Goal: Task Accomplishment & Management: Use online tool/utility

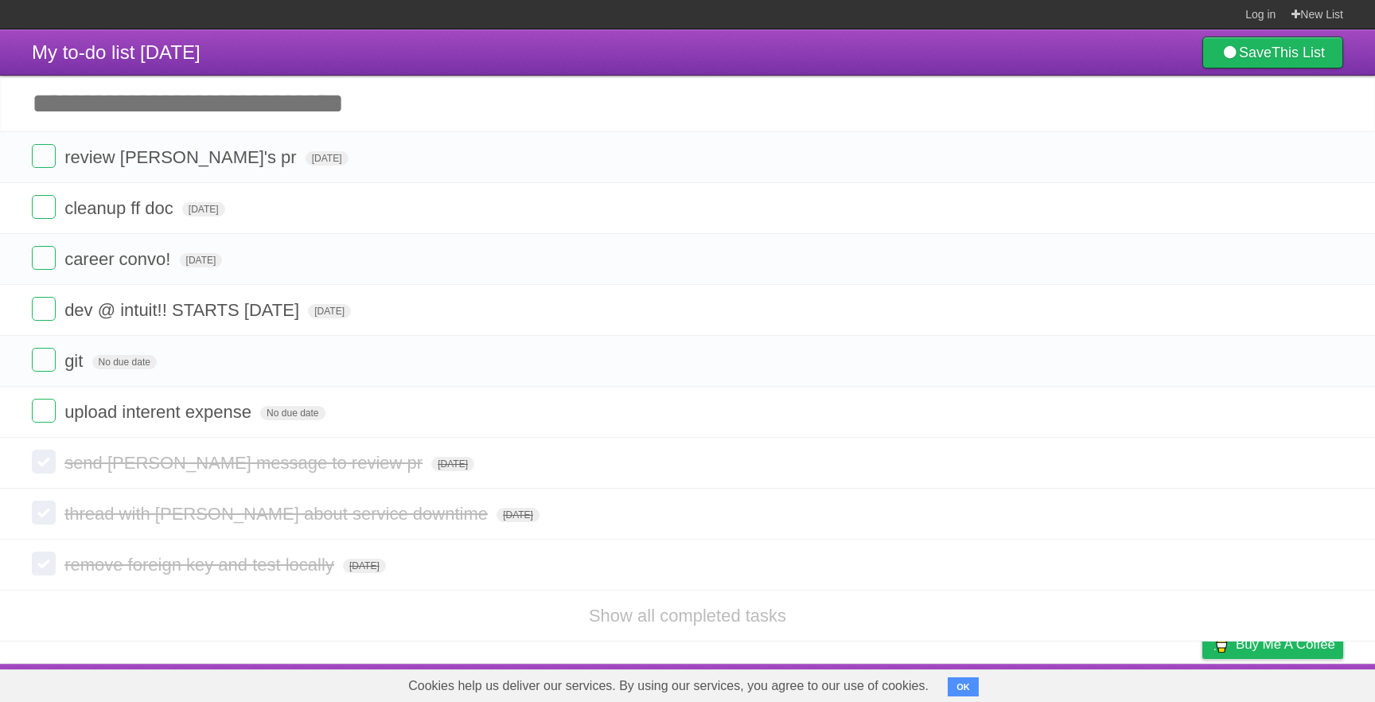
click at [1072, 637] on li "Show all completed tasks" at bounding box center [687, 616] width 1375 height 52
click at [398, 75] on header "My to-do list 09/02/2025 Save This List" at bounding box center [687, 52] width 1375 height 46
click at [306, 160] on span "[DATE]" at bounding box center [327, 158] width 43 height 14
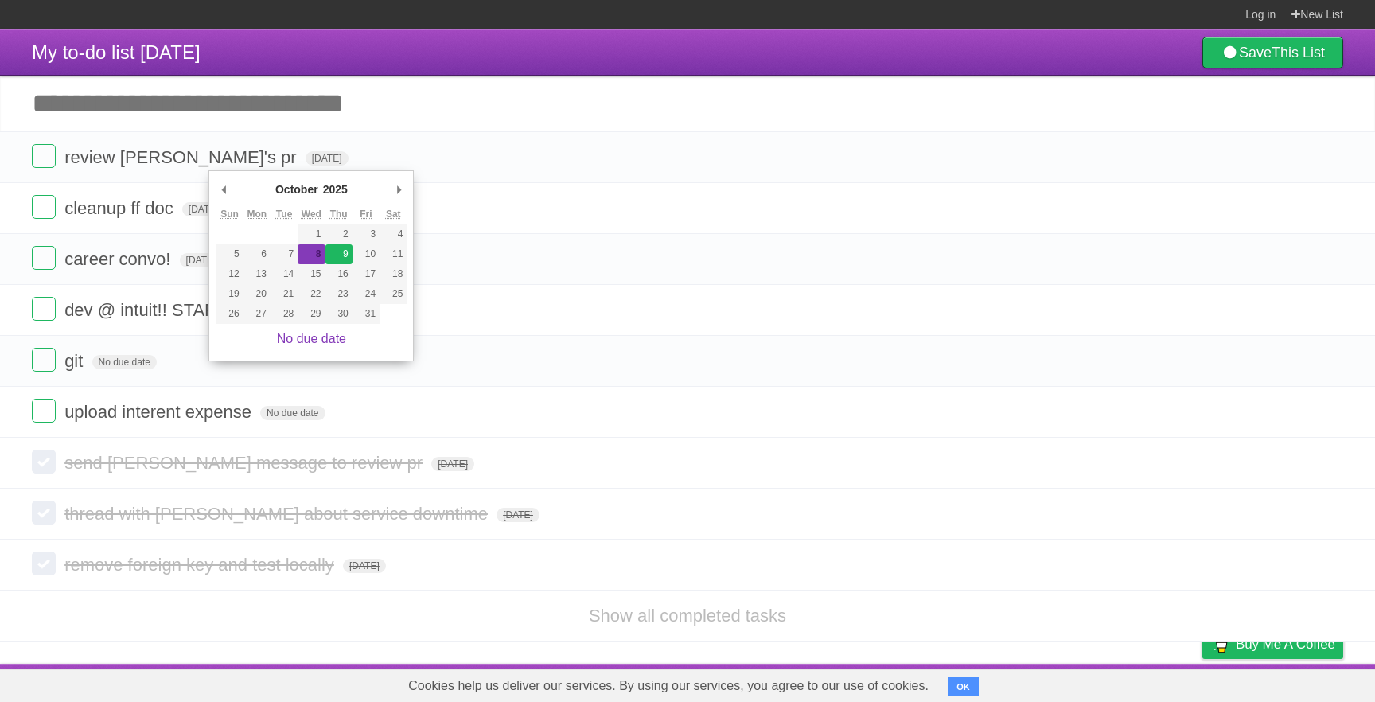
type span "[DATE]"
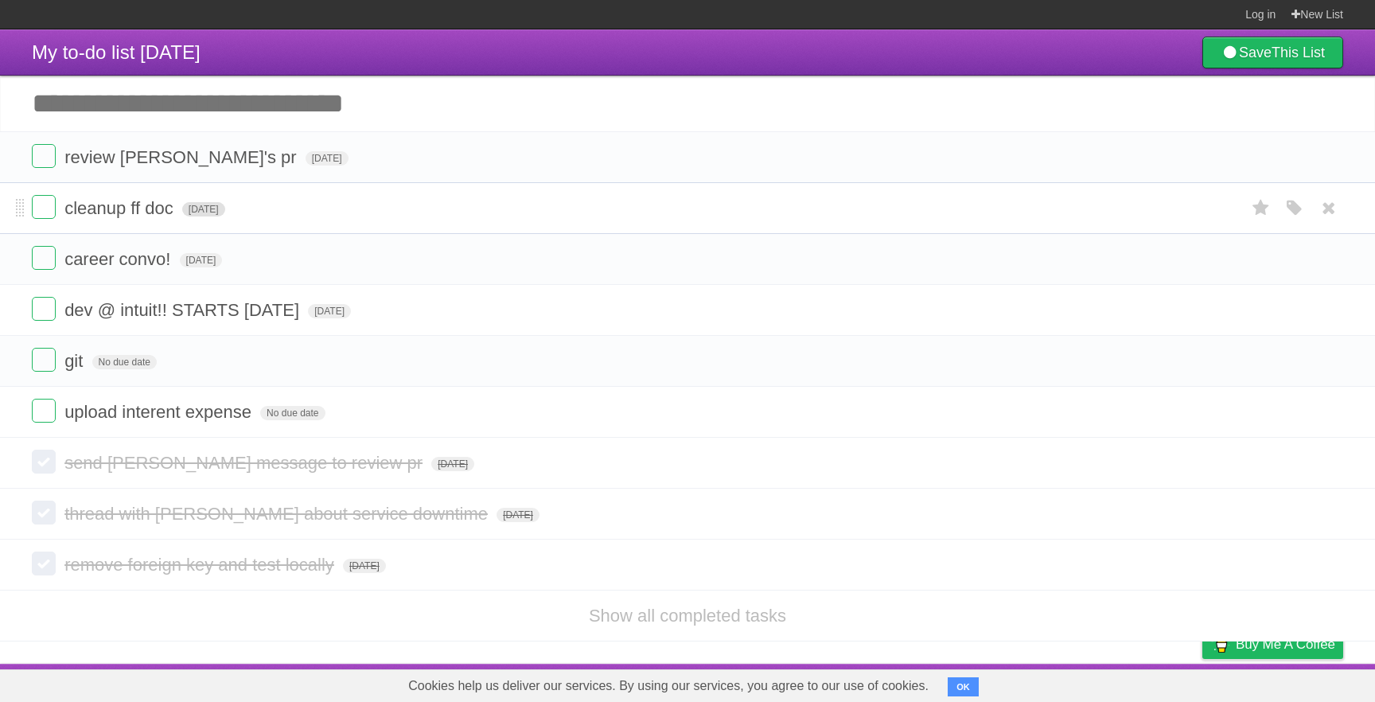
click at [225, 216] on span "[DATE]" at bounding box center [203, 209] width 43 height 14
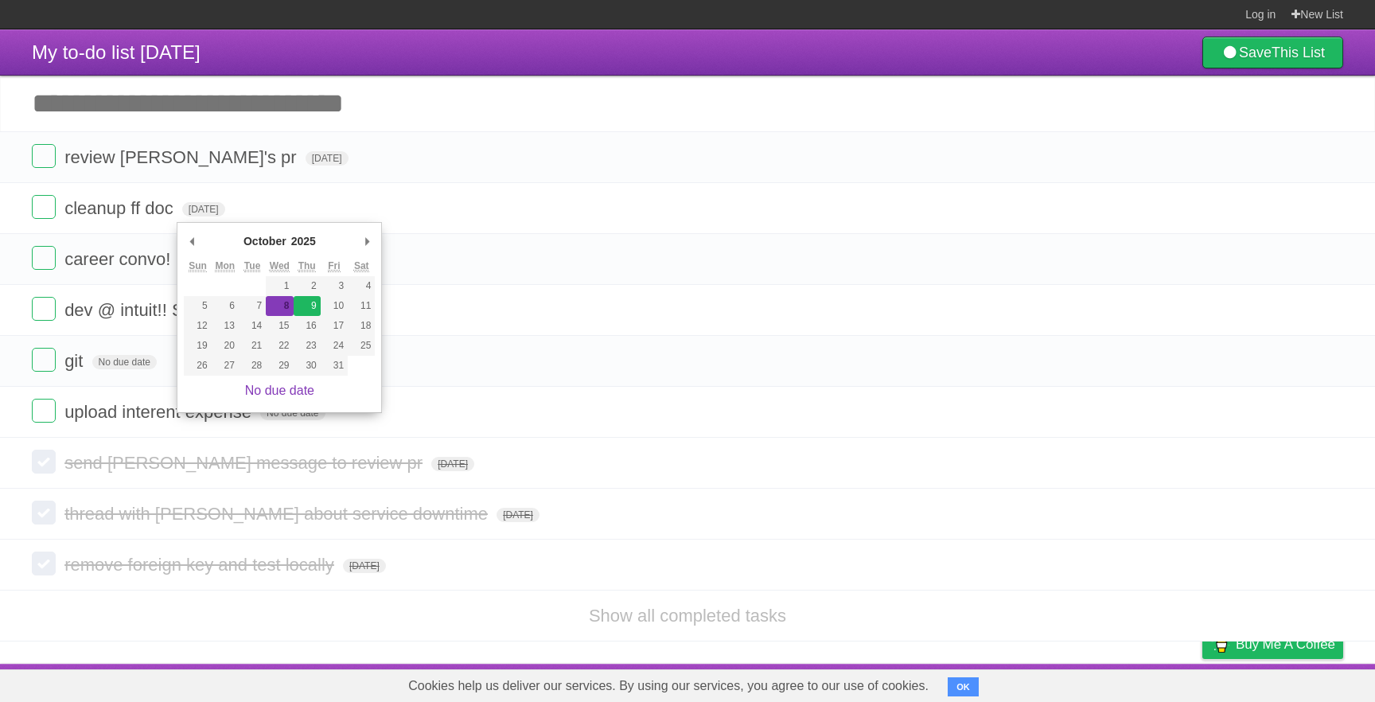
type span "[DATE]"
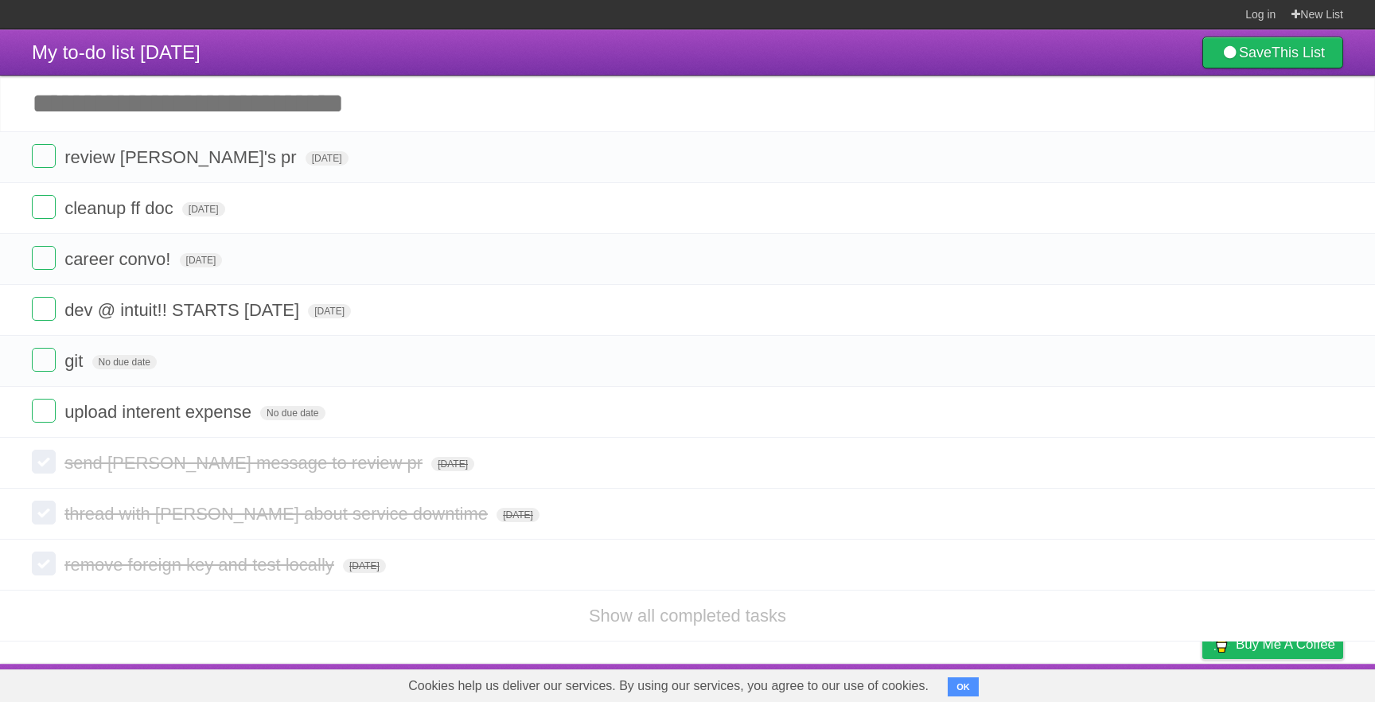
click at [562, 80] on input "Add another task" at bounding box center [687, 104] width 1375 height 56
